Goal: Task Accomplishment & Management: Manage account settings

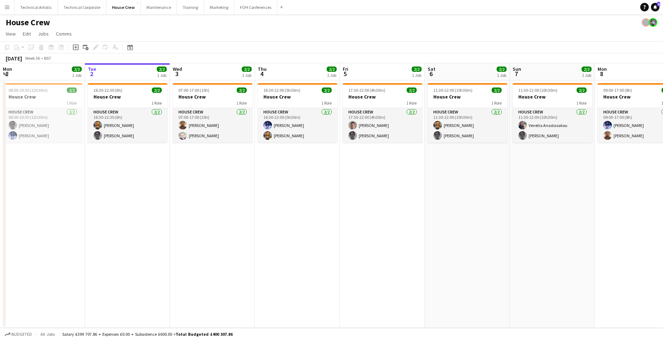
scroll to position [0, 227]
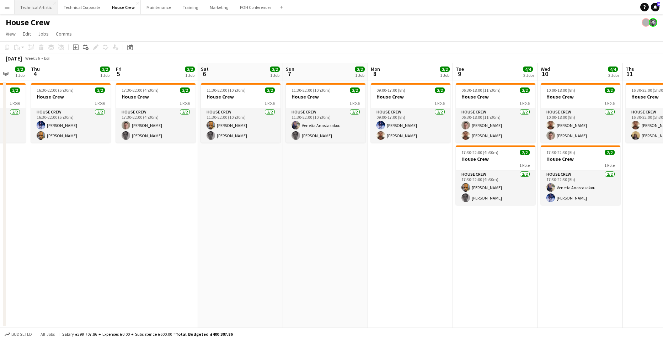
click at [34, 5] on button "Technical Artistic Close" at bounding box center [36, 7] width 43 height 14
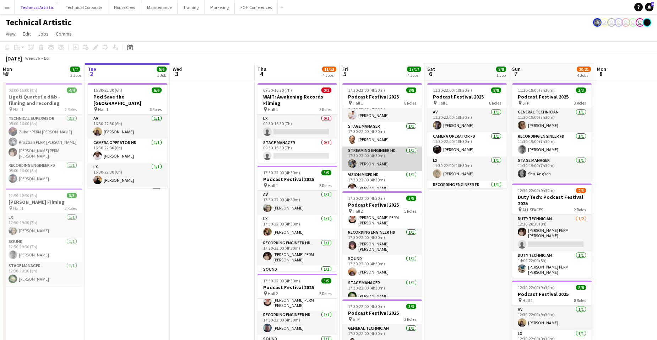
scroll to position [113, 0]
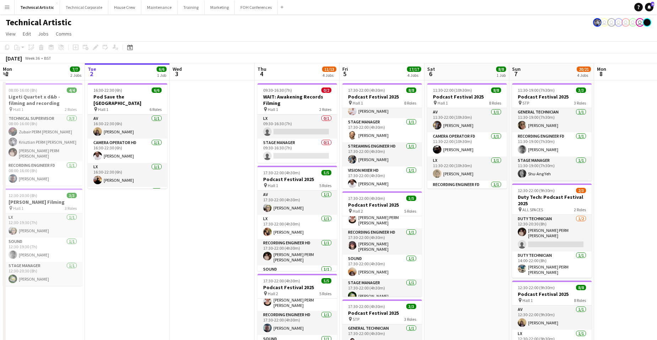
click at [459, 229] on app-date-cell "11:30-22:00 (10h30m) 8/8 Podcast Festival 2025 pin Hall 1 8 Roles AV [DATE] 11:…" at bounding box center [467, 295] width 85 height 431
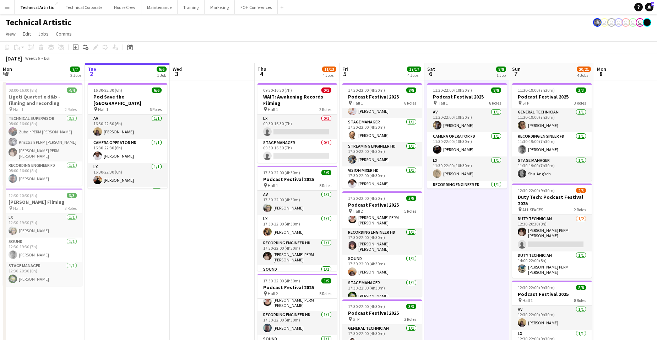
click at [459, 229] on app-date-cell "11:30-22:00 (10h30m) 8/8 Podcast Festival 2025 pin Hall 1 8 Roles AV [DATE] 11:…" at bounding box center [467, 295] width 85 height 431
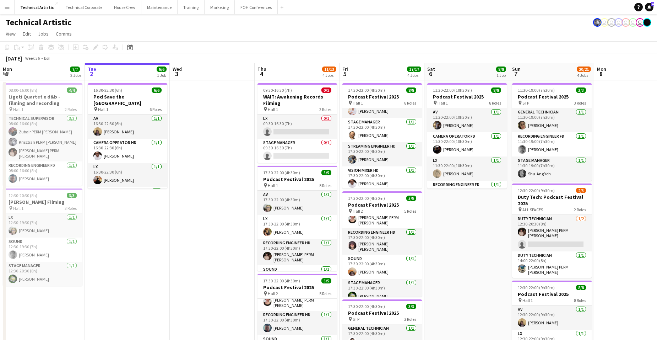
scroll to position [0, 301]
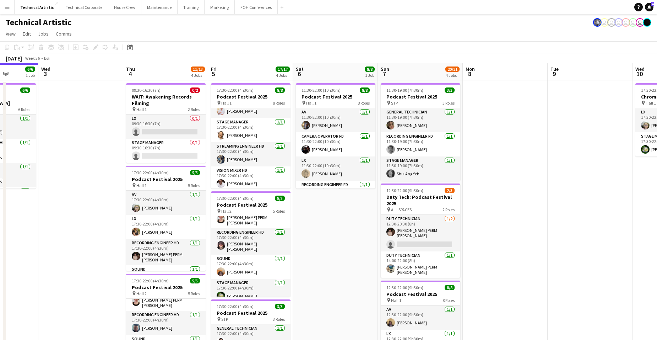
drag, startPoint x: 639, startPoint y: 173, endPoint x: 507, endPoint y: 180, distance: 131.6
click at [507, 180] on app-calendar-viewport "Sat 30 Sun 31 Mon 1 7/7 2 Jobs Tue 2 6/6 1 Job Wed 3 Thu 4 11/13 4 Jobs Fri 5 1…" at bounding box center [328, 287] width 657 height 448
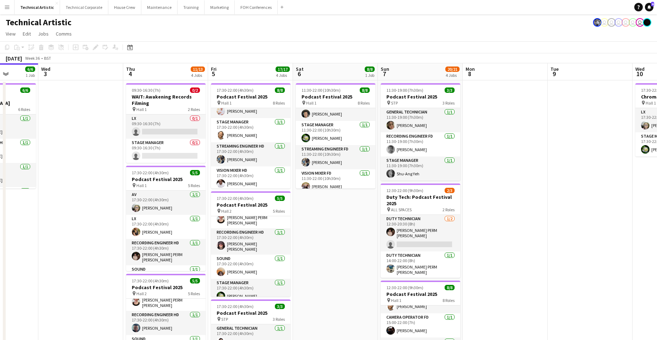
scroll to position [113, 0]
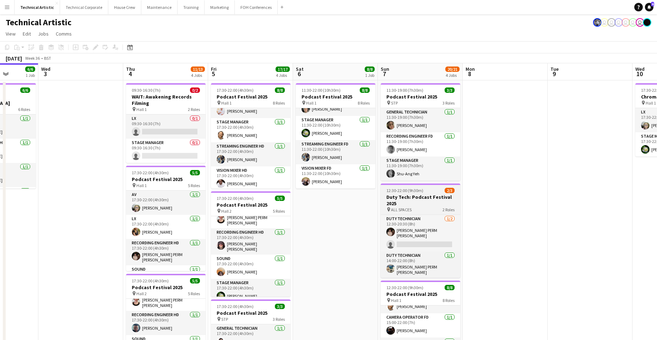
click at [427, 198] on h3 "Duty Tech: Podcast Festival 2025" at bounding box center [421, 200] width 80 height 13
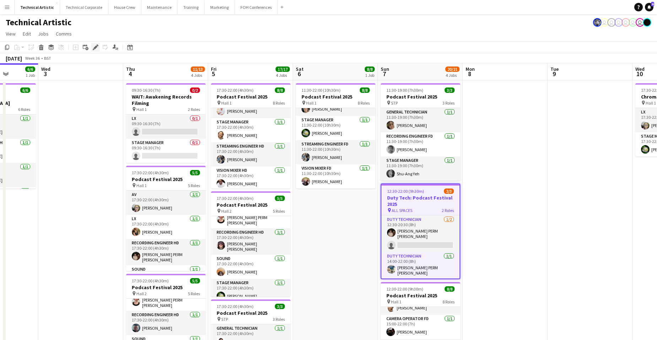
click at [95, 46] on icon "Edit" at bounding box center [96, 47] width 6 height 6
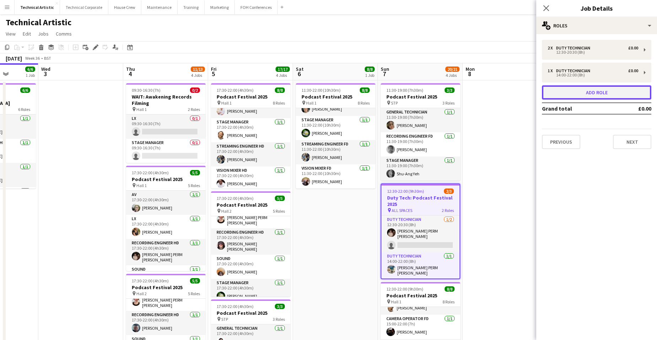
click at [614, 93] on button "Add role" at bounding box center [596, 92] width 109 height 14
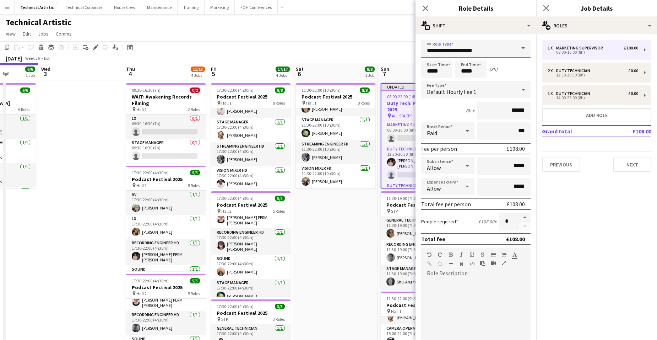
drag, startPoint x: 487, startPoint y: 52, endPoint x: 308, endPoint y: 40, distance: 178.7
click at [308, 40] on body "Menu Boards Boards Boards All jobs Status Workforce Workforce My Workforce Recr…" at bounding box center [328, 263] width 657 height 526
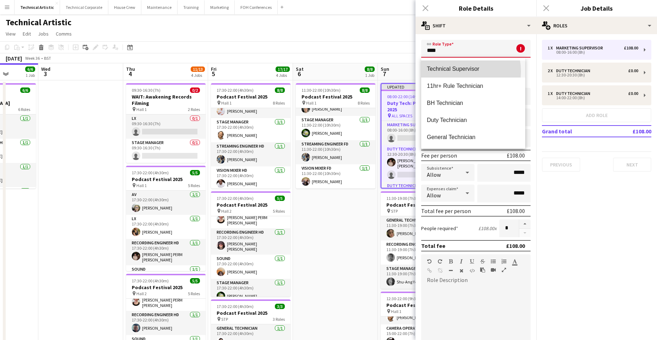
click at [457, 71] on span "Technical Supervisor" at bounding box center [473, 68] width 93 height 7
type input "**********"
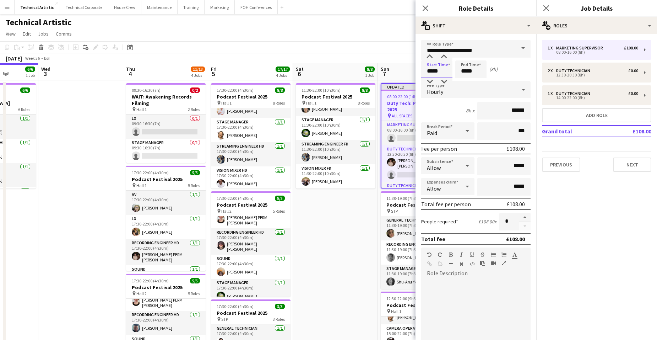
drag, startPoint x: 441, startPoint y: 70, endPoint x: 360, endPoint y: 67, distance: 81.4
click at [356, 68] on body "Menu Boards Boards Boards All jobs Status Workforce Workforce My Workforce Recr…" at bounding box center [328, 263] width 657 height 526
type input "*****"
drag, startPoint x: 477, startPoint y: 70, endPoint x: 412, endPoint y: 68, distance: 64.7
click at [412, 68] on body "Menu Boards Boards Boards All jobs Status Workforce Workforce My Workforce Recr…" at bounding box center [328, 263] width 657 height 526
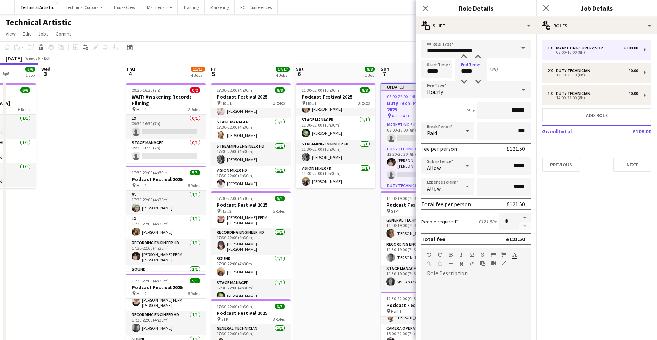
type input "*****"
click at [463, 88] on div "Hourly" at bounding box center [468, 89] width 95 height 17
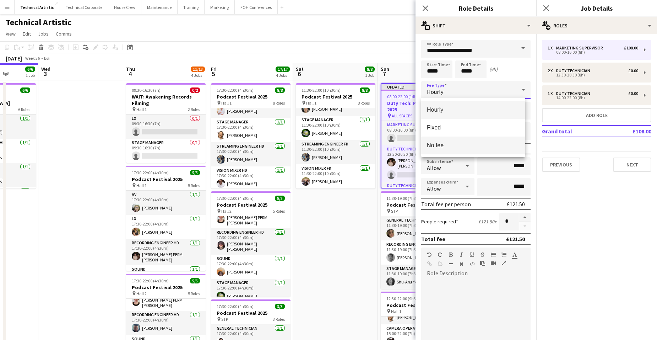
click at [476, 140] on mat-option "No fee" at bounding box center [473, 145] width 104 height 18
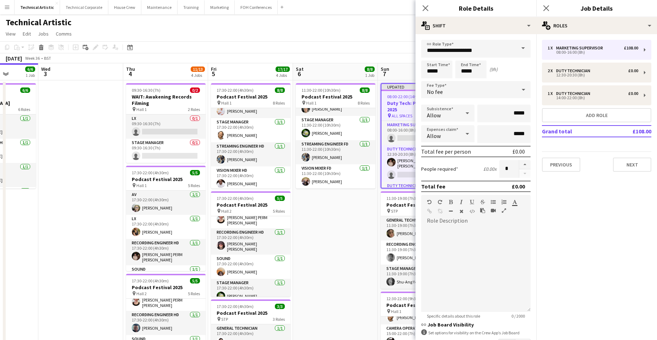
click at [349, 204] on app-date-cell "11:30-22:00 (10h30m) 8/8 Podcast Festival 2025 pin Hall 1 8 Roles AV [DATE] 11:…" at bounding box center [335, 303] width 85 height 446
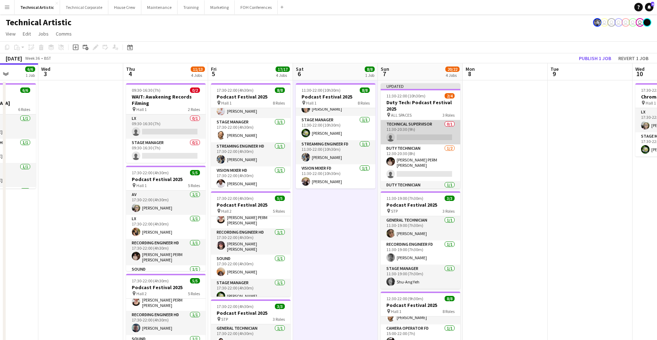
click at [428, 129] on app-card-role "Technical Supervisor 0/1 11:30-20:30 (9h) single-neutral-actions" at bounding box center [421, 132] width 80 height 24
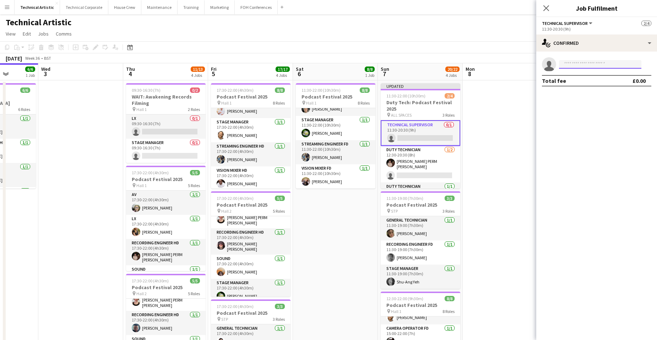
click at [603, 62] on input at bounding box center [600, 64] width 82 height 9
type input "***"
click at [601, 81] on span "[EMAIL_ADDRESS][PERSON_NAME][DOMAIN_NAME]" at bounding box center [600, 80] width 71 height 6
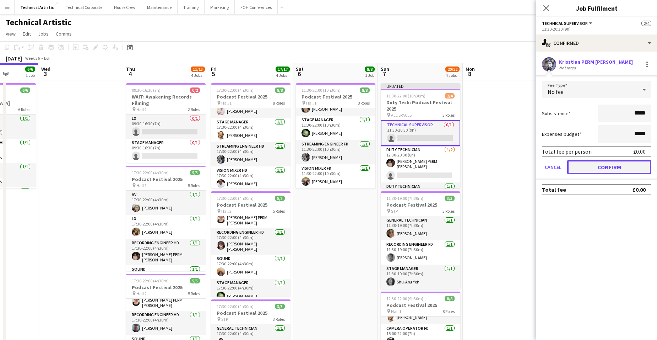
click at [626, 163] on button "Confirm" at bounding box center [609, 167] width 84 height 14
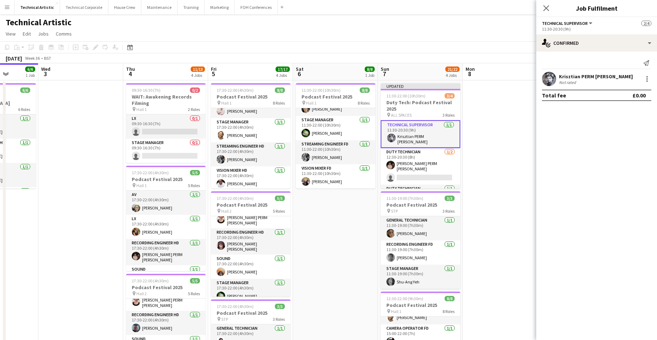
click at [342, 208] on app-date-cell "11:30-22:00 (10h30m) 8/8 Podcast Festival 2025 pin Hall 1 8 Roles AV [DATE] 11:…" at bounding box center [335, 303] width 85 height 446
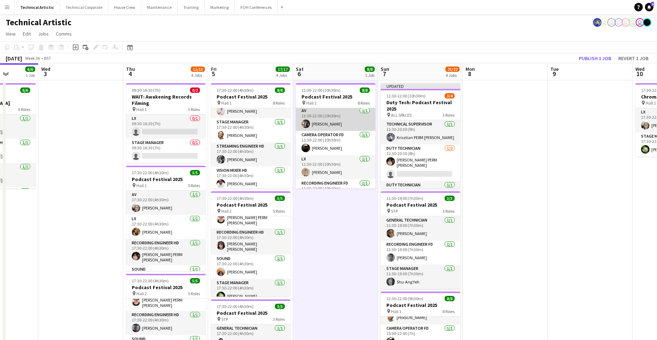
scroll to position [0, 0]
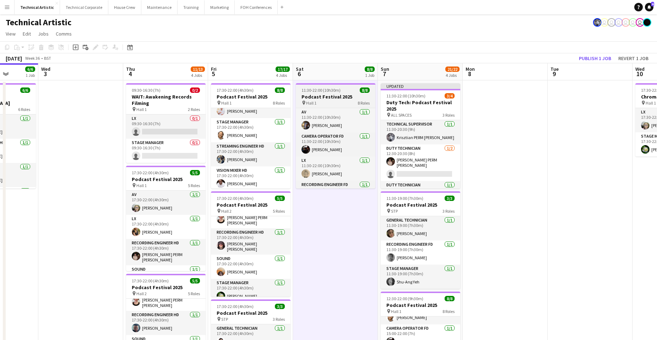
click at [341, 95] on h3 "Podcast Festival 2025" at bounding box center [336, 96] width 80 height 6
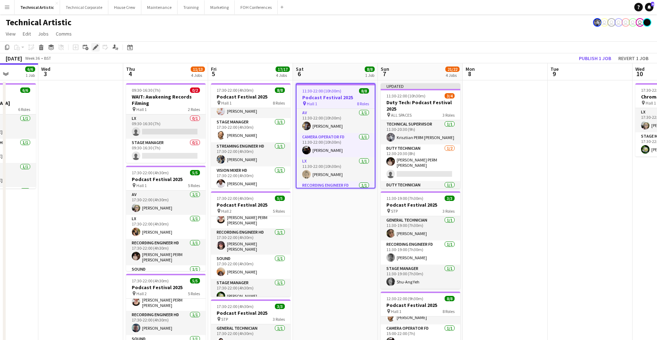
click at [95, 45] on icon "Edit" at bounding box center [96, 47] width 6 height 6
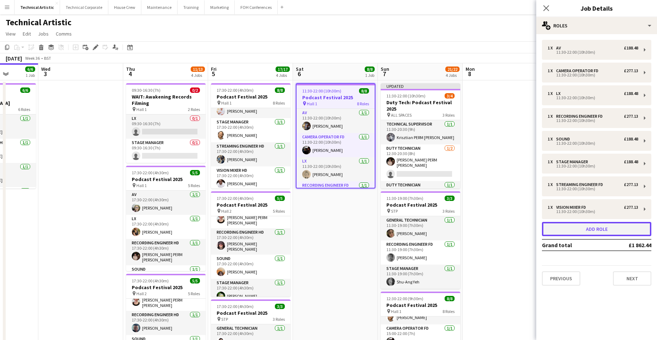
click at [597, 228] on button "Add role" at bounding box center [596, 229] width 109 height 14
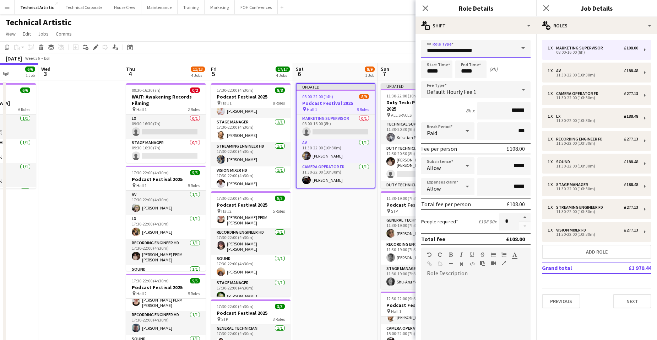
drag, startPoint x: 490, startPoint y: 48, endPoint x: 350, endPoint y: 45, distance: 140.0
click at [350, 45] on body "Menu Boards Boards Boards All jobs Status Workforce Workforce My Workforce Recr…" at bounding box center [328, 263] width 657 height 526
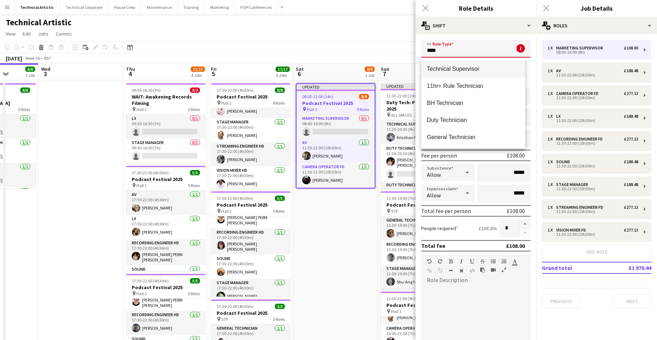
click at [458, 69] on span "Technical Supervisor" at bounding box center [473, 68] width 93 height 7
type input "**********"
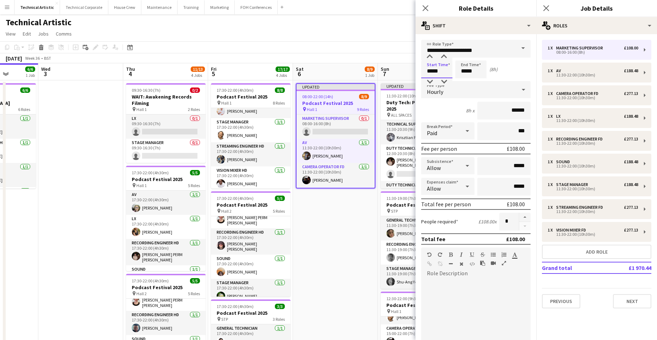
drag, startPoint x: 443, startPoint y: 72, endPoint x: 344, endPoint y: 64, distance: 99.5
click at [344, 64] on body "Menu Boards Boards Boards All jobs Status Workforce Workforce My Workforce Recr…" at bounding box center [328, 263] width 657 height 526
type input "*****"
drag, startPoint x: 481, startPoint y: 70, endPoint x: 364, endPoint y: 63, distance: 117.5
click at [368, 62] on body "Menu Boards Boards Boards All jobs Status Workforce Workforce My Workforce Recr…" at bounding box center [328, 263] width 657 height 526
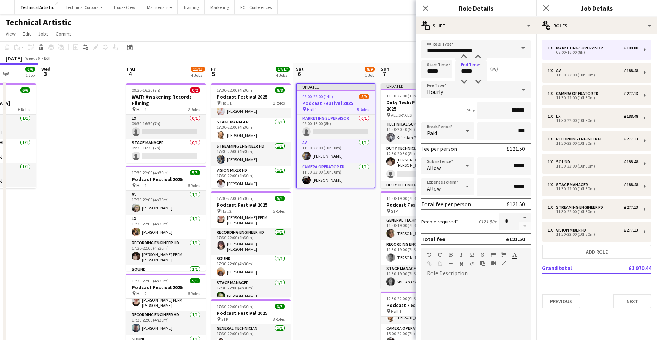
type input "*****"
click at [453, 88] on div "Hourly" at bounding box center [468, 89] width 95 height 17
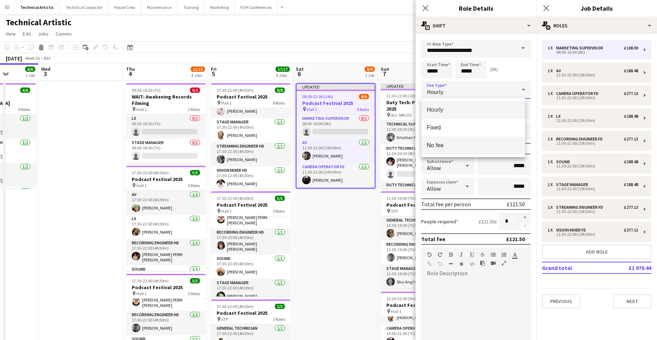
click at [458, 140] on mat-option "No fee" at bounding box center [473, 145] width 104 height 18
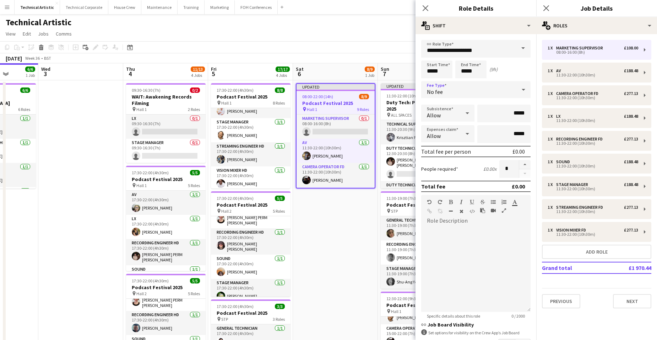
click at [338, 215] on app-date-cell "Updated 08:00-22:00 (14h) 8/9 Podcast Festival 2025 pin Hall 1 9 Roles Marketin…" at bounding box center [335, 303] width 85 height 446
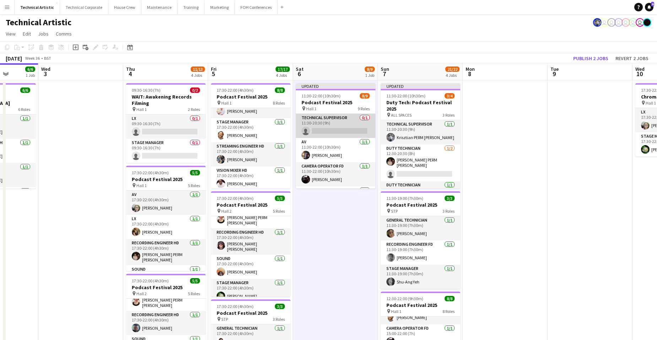
click at [336, 127] on app-card-role "Technical Supervisor 0/1 11:30-20:30 (9h) single-neutral-actions" at bounding box center [336, 126] width 80 height 24
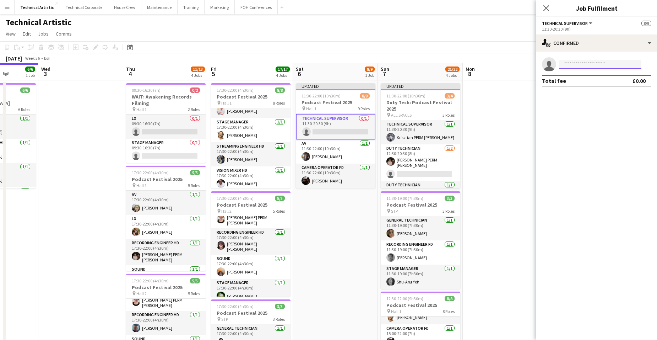
click at [570, 60] on input at bounding box center [600, 64] width 82 height 9
type input "***"
click at [578, 77] on span "[EMAIL_ADDRESS][PERSON_NAME][DOMAIN_NAME]" at bounding box center [600, 80] width 71 height 6
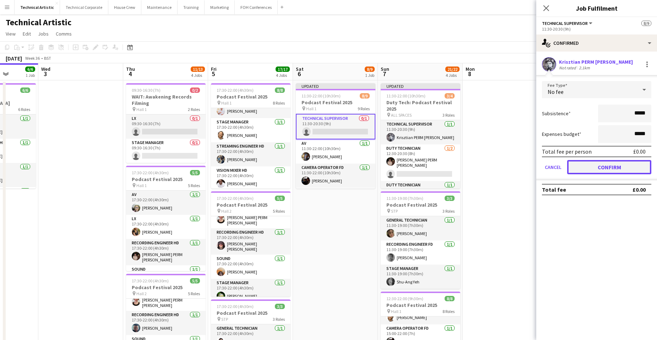
click at [627, 164] on button "Confirm" at bounding box center [609, 167] width 84 height 14
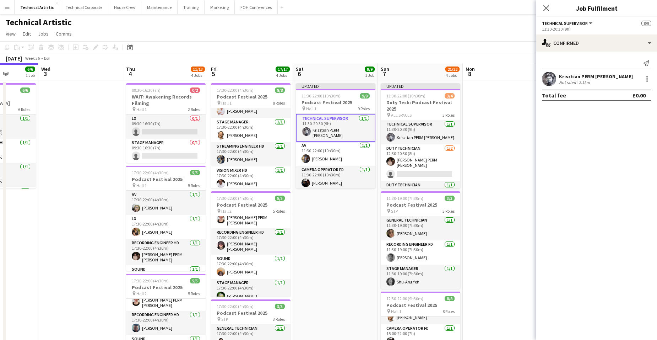
click at [322, 212] on app-date-cell "Updated 11:30-22:00 (10h30m) 9/9 Podcast Festival 2025 pin Hall 1 9 Roles Techn…" at bounding box center [335, 303] width 85 height 446
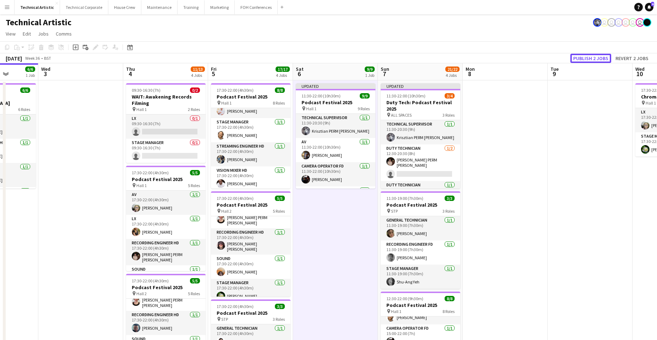
drag, startPoint x: 597, startPoint y: 56, endPoint x: 593, endPoint y: 58, distance: 3.7
click at [597, 56] on button "Publish 2 jobs" at bounding box center [591, 58] width 41 height 9
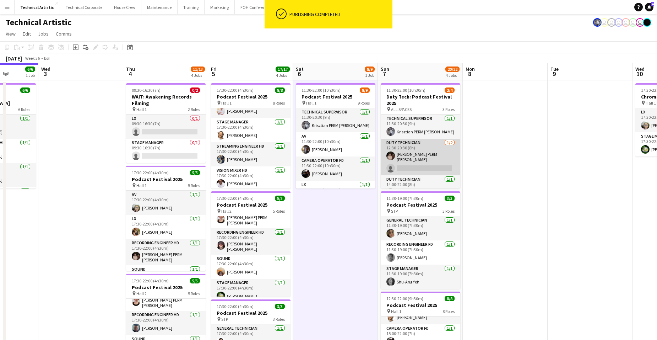
click at [410, 155] on app-card-role "Duty Technician [DATE] 12:30-20:30 (8h) [PERSON_NAME] PERM [PERSON_NAME] single…" at bounding box center [421, 157] width 80 height 37
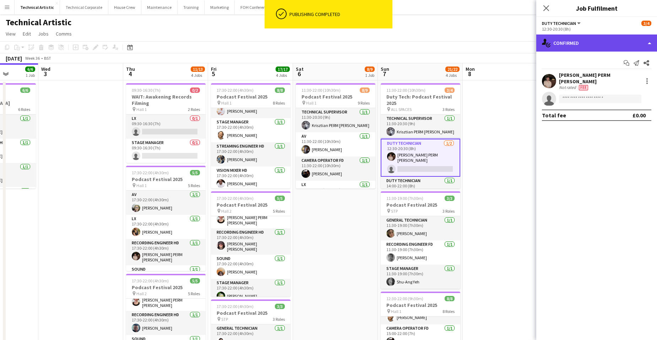
click at [605, 37] on div "single-neutral-actions-check-2 Confirmed" at bounding box center [596, 42] width 121 height 17
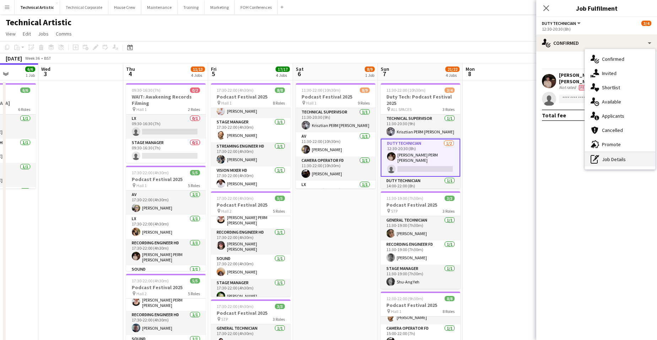
click at [626, 159] on div "pen-write Job Details" at bounding box center [620, 159] width 70 height 14
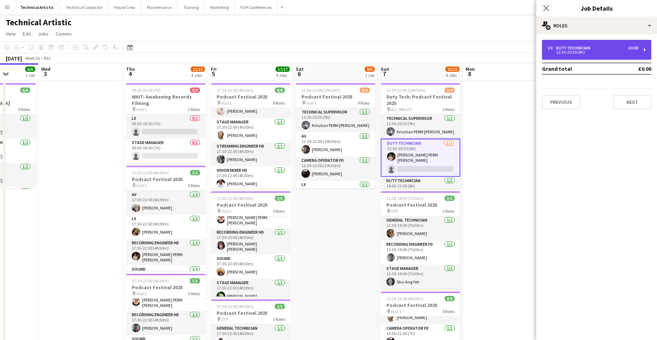
click at [623, 52] on div "12:30-20:30 (8h)" at bounding box center [593, 52] width 91 height 4
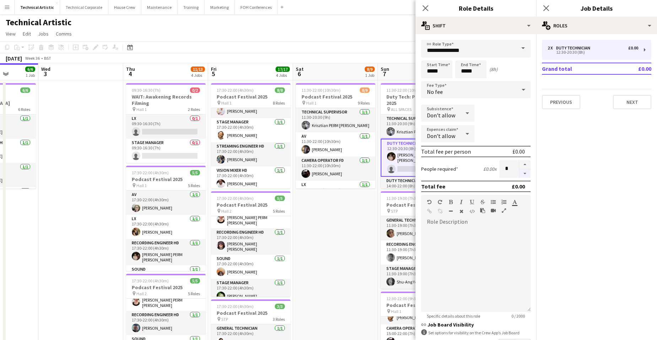
click at [521, 173] on button "button" at bounding box center [524, 173] width 11 height 9
type input "*"
click at [350, 217] on app-date-cell "11:30-22:00 (10h30m) 8/9 Podcast Festival 2025 pin Hall 1 9 Roles Technical Sup…" at bounding box center [335, 303] width 85 height 446
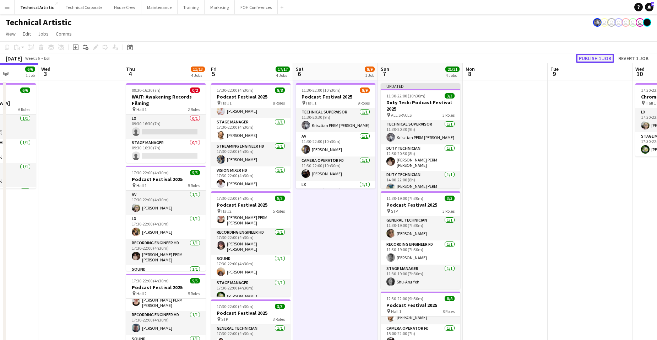
click at [599, 57] on button "Publish 1 job" at bounding box center [595, 58] width 38 height 9
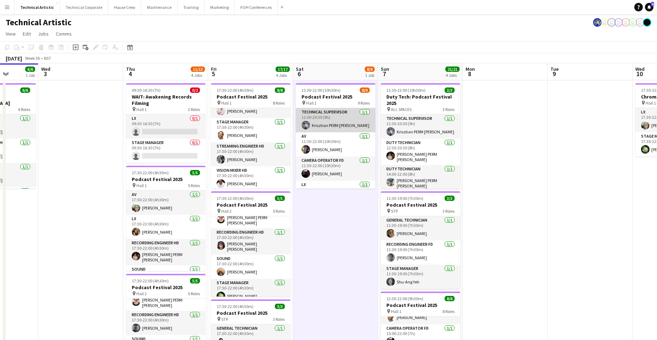
click at [307, 124] on app-user-avatar at bounding box center [306, 125] width 9 height 9
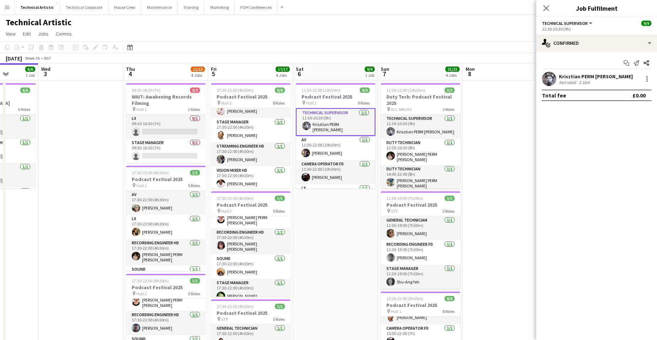
click at [550, 77] on app-user-avatar at bounding box center [549, 79] width 14 height 14
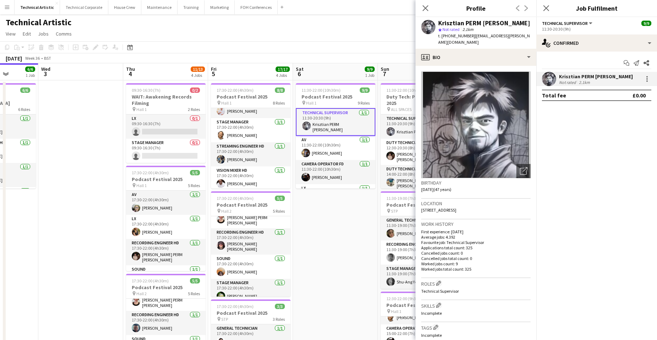
click at [349, 201] on app-date-cell "11:30-22:00 (10h30m) 9/9 Podcast Festival 2025 pin Hall 1 9 Roles Technical Sup…" at bounding box center [335, 302] width 85 height 444
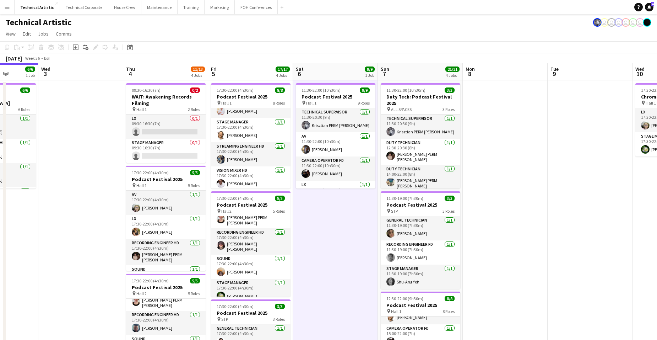
click at [322, 71] on app-board-header-date "Sat 6 9/9 1 Job" at bounding box center [335, 71] width 85 height 17
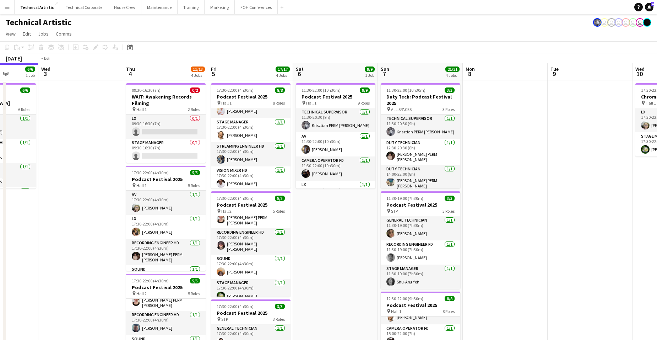
click at [275, 243] on app-calendar-viewport "Sat 30 Sun 31 Mon 1 7/7 2 Jobs Tue 2 6/6 1 Job Wed 3 Thu 4 11/13 4 Jobs Fri 5 1…" at bounding box center [328, 294] width 657 height 462
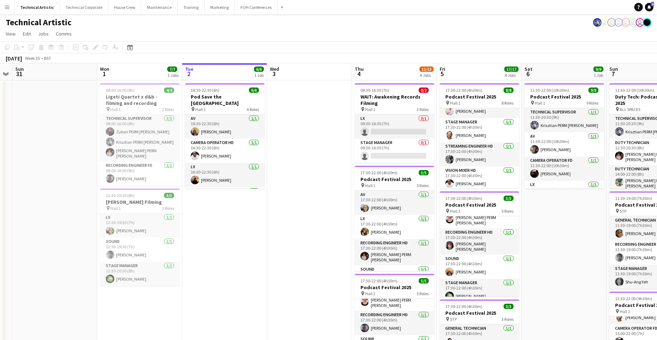
click at [218, 196] on app-date-cell "16:30-22:30 (6h) 6/6 Pod Save the [GEOGRAPHIC_DATA] pin Hall 1 6 Roles AV [DATE…" at bounding box center [224, 302] width 85 height 444
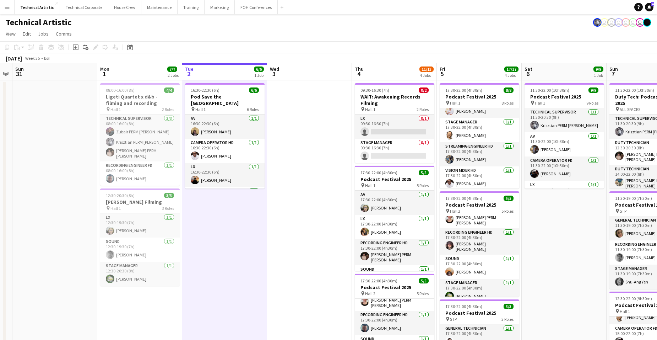
click at [218, 196] on app-date-cell "16:30-22:30 (6h) 6/6 Pod Save the [GEOGRAPHIC_DATA] pin Hall 1 6 Roles AV [DATE…" at bounding box center [224, 302] width 85 height 444
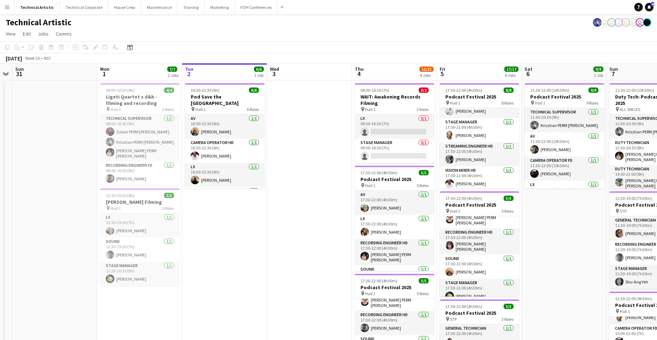
click at [209, 194] on app-date-cell "16:30-22:30 (6h) 6/6 Pod Save the [GEOGRAPHIC_DATA] pin Hall 1 6 Roles AV [DATE…" at bounding box center [224, 302] width 85 height 444
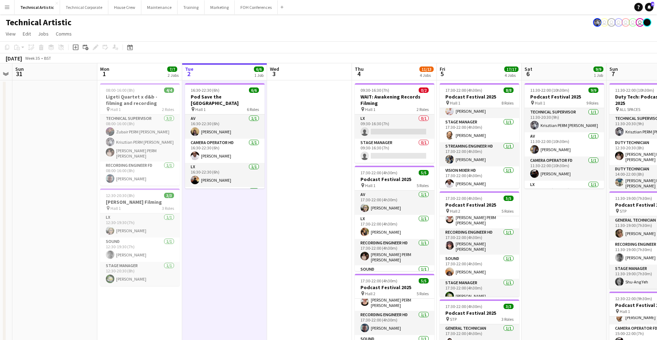
click at [209, 199] on app-date-cell "16:30-22:30 (6h) 6/6 Pod Save the [GEOGRAPHIC_DATA] pin Hall 1 6 Roles AV [DATE…" at bounding box center [224, 302] width 85 height 444
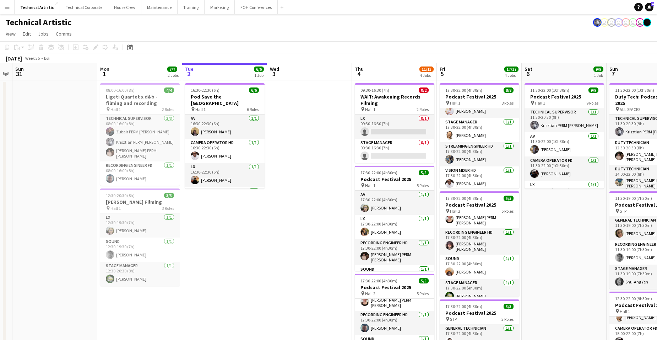
click at [220, 71] on app-board-header-date "Tue 2 6/6 1 Job" at bounding box center [224, 71] width 85 height 17
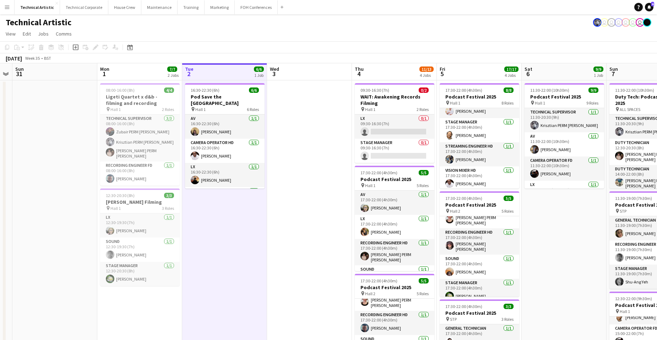
click at [220, 72] on app-board-header-date "Tue 2 6/6 1 Job" at bounding box center [224, 71] width 85 height 17
